Goal: Find specific page/section: Find specific page/section

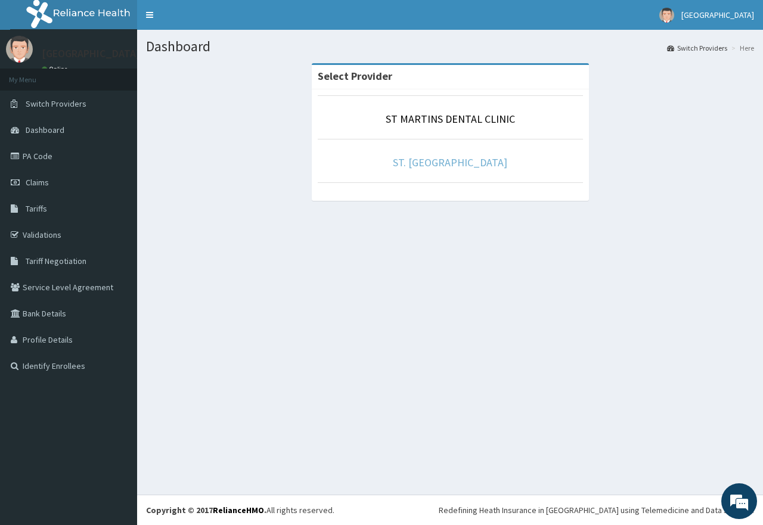
click at [463, 158] on link "ST. [GEOGRAPHIC_DATA]" at bounding box center [450, 163] width 114 height 14
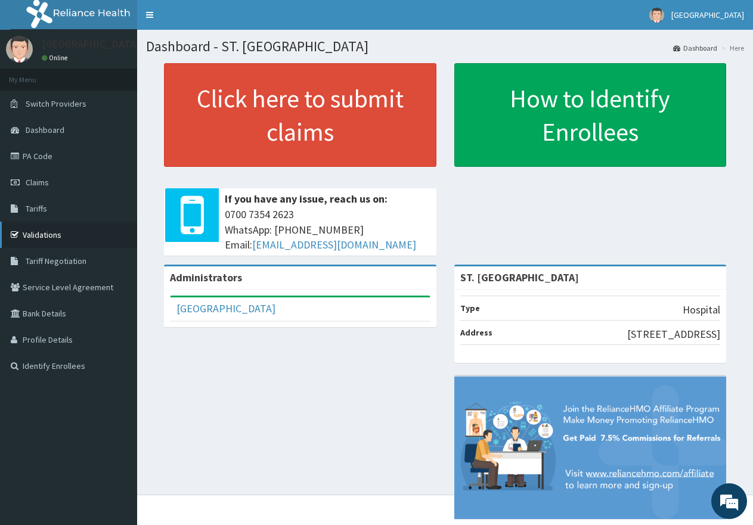
click at [48, 240] on link "Validations" at bounding box center [68, 235] width 137 height 26
